Goal: Task Accomplishment & Management: Manage account settings

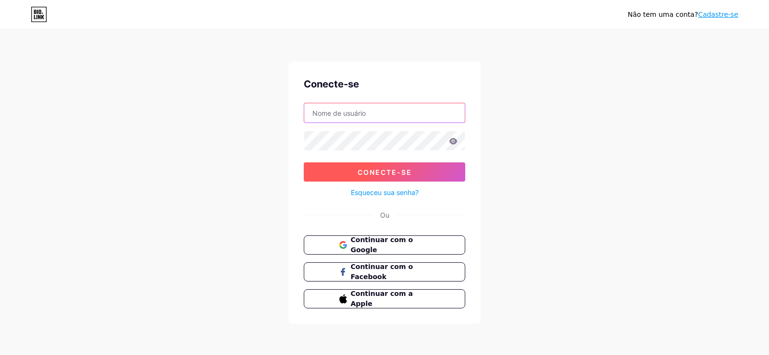
type input "douradoc"
click at [384, 170] on font "Conecte-se" at bounding box center [385, 172] width 54 height 8
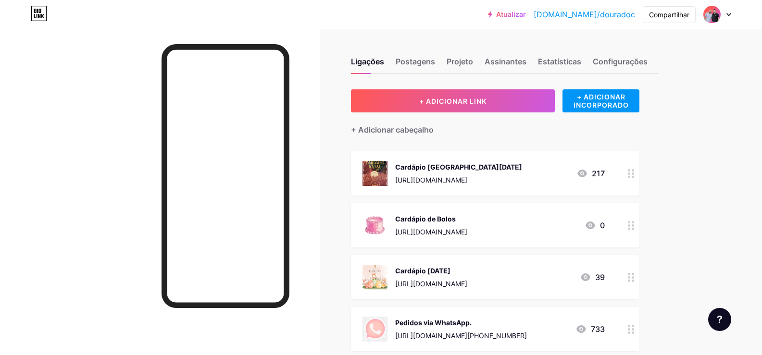
scroll to position [48, 0]
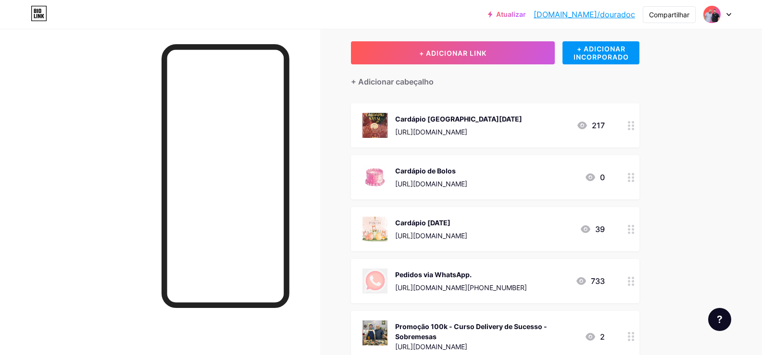
click at [636, 235] on div at bounding box center [631, 229] width 16 height 44
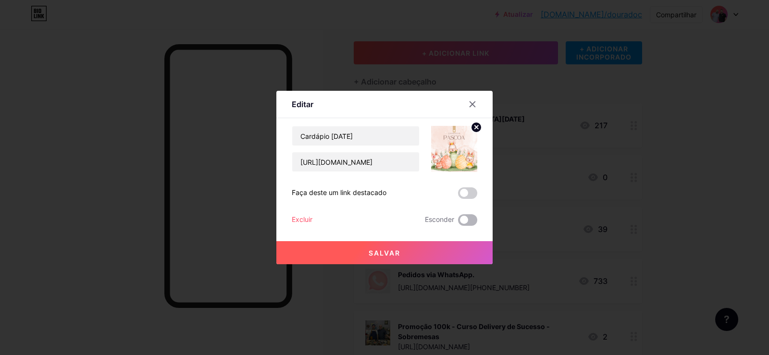
click at [465, 218] on span at bounding box center [467, 220] width 19 height 12
click at [458, 223] on input "checkbox" at bounding box center [458, 223] width 0 height 0
click at [461, 243] on button "Salvar" at bounding box center [385, 252] width 216 height 23
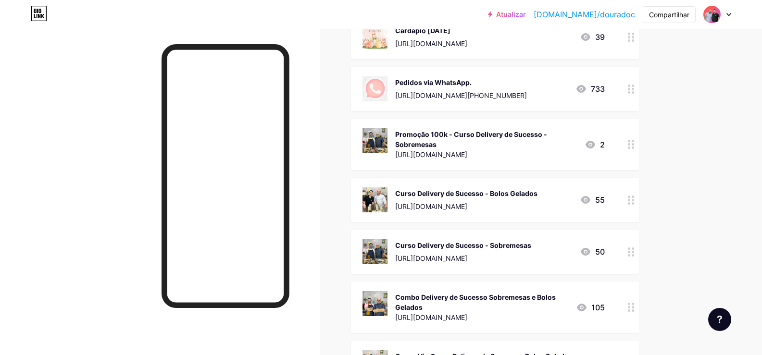
scroll to position [0, 0]
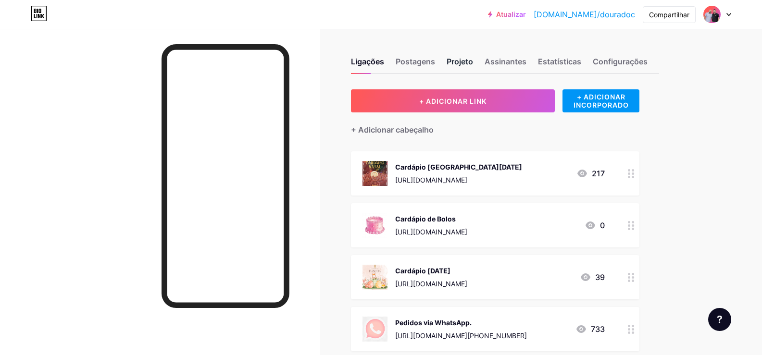
click at [469, 60] on font "Projeto" at bounding box center [460, 62] width 26 height 10
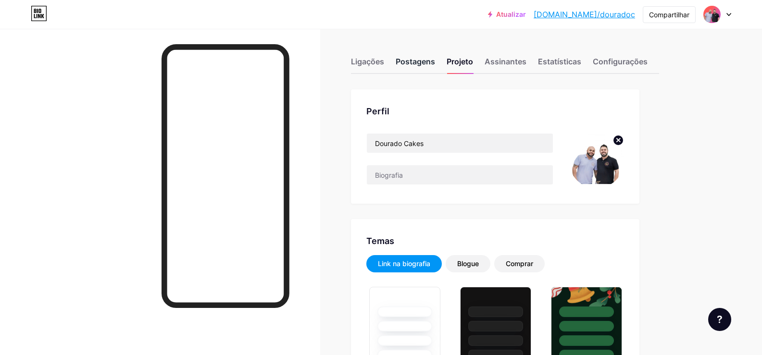
type input "#000000"
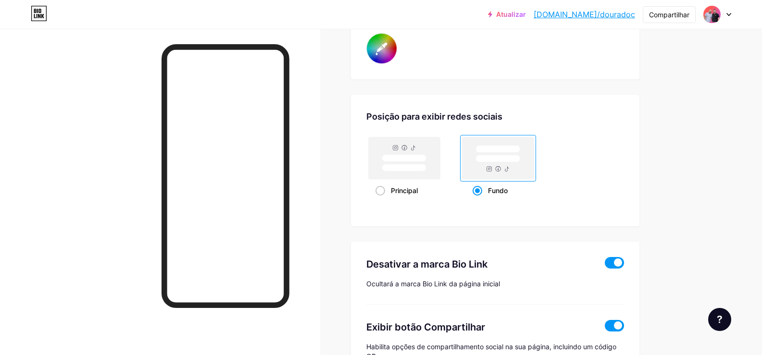
scroll to position [1627, 0]
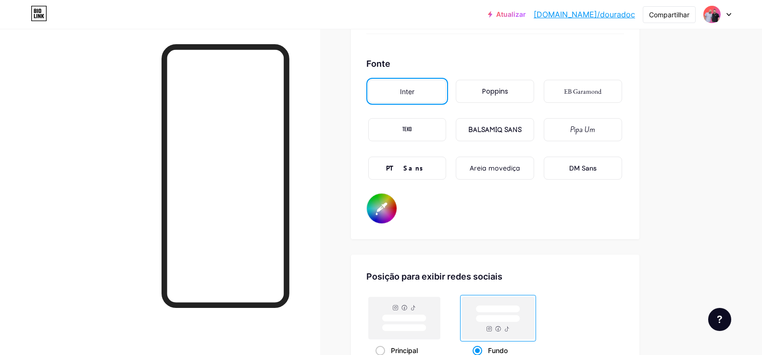
click at [511, 134] on font "BALSAMIQ SANS" at bounding box center [494, 130] width 53 height 8
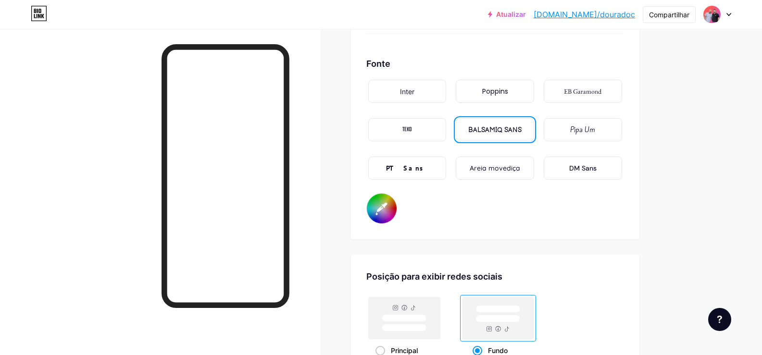
click at [505, 103] on div "Poppins" at bounding box center [495, 91] width 78 height 23
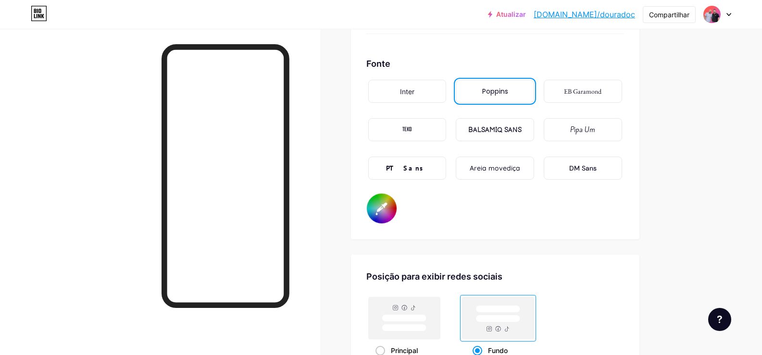
click at [604, 141] on div "Pipa Um" at bounding box center [583, 129] width 78 height 23
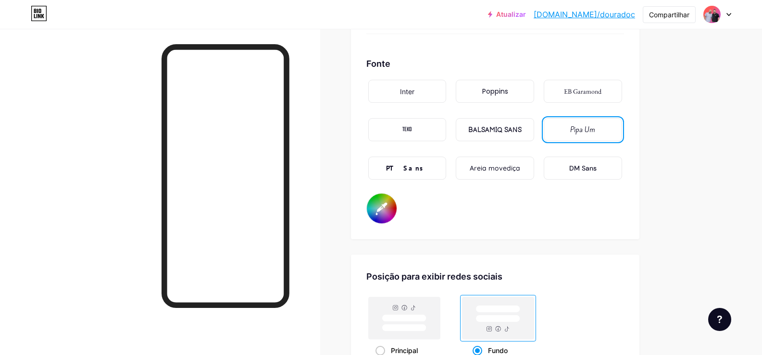
click at [581, 173] on font "DM Sans" at bounding box center [582, 168] width 27 height 9
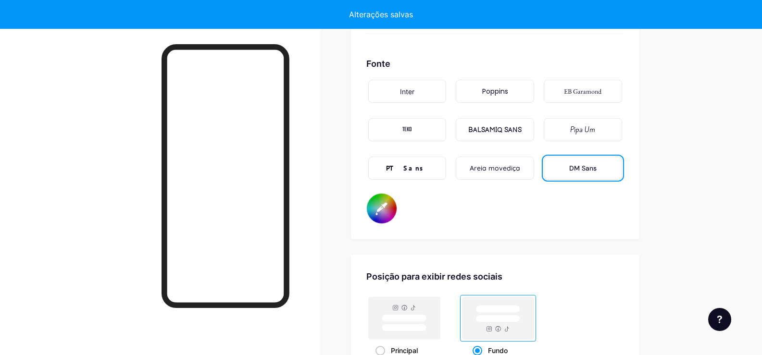
type input "#000000"
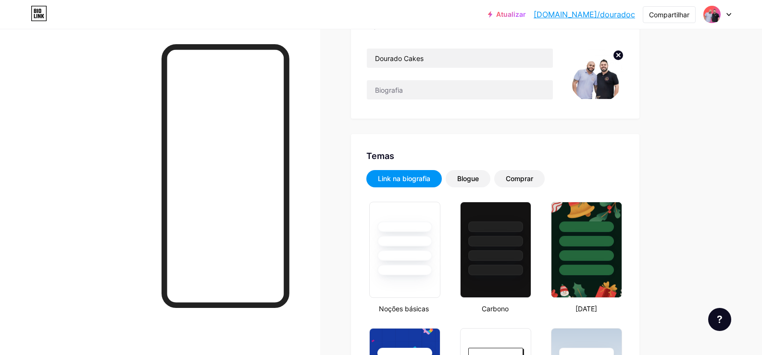
scroll to position [0, 0]
